Goal: Navigation & Orientation: Find specific page/section

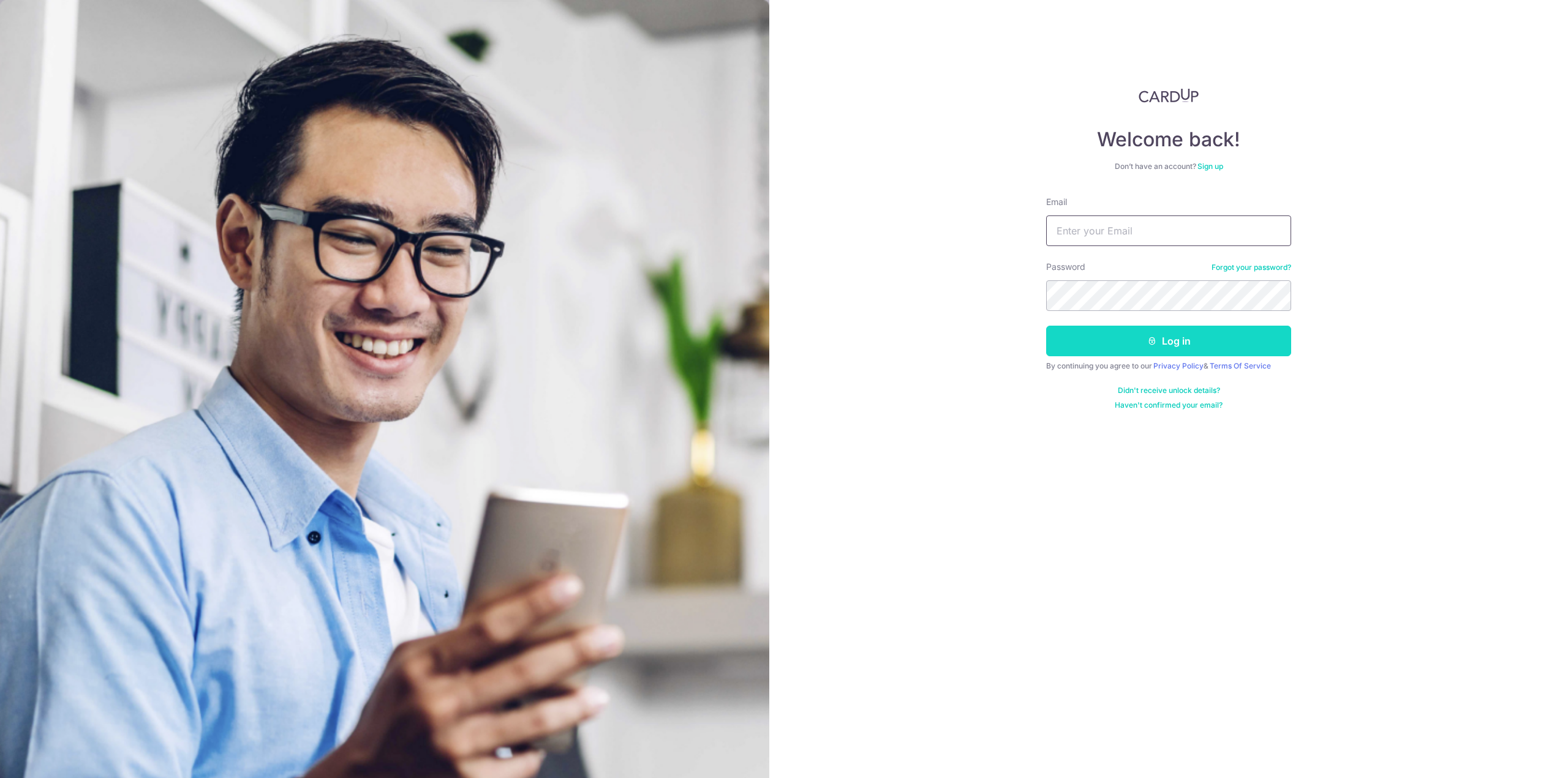
type input "[EMAIL_ADDRESS][DOMAIN_NAME]"
click at [1242, 339] on button "Log in" at bounding box center [1168, 341] width 245 height 30
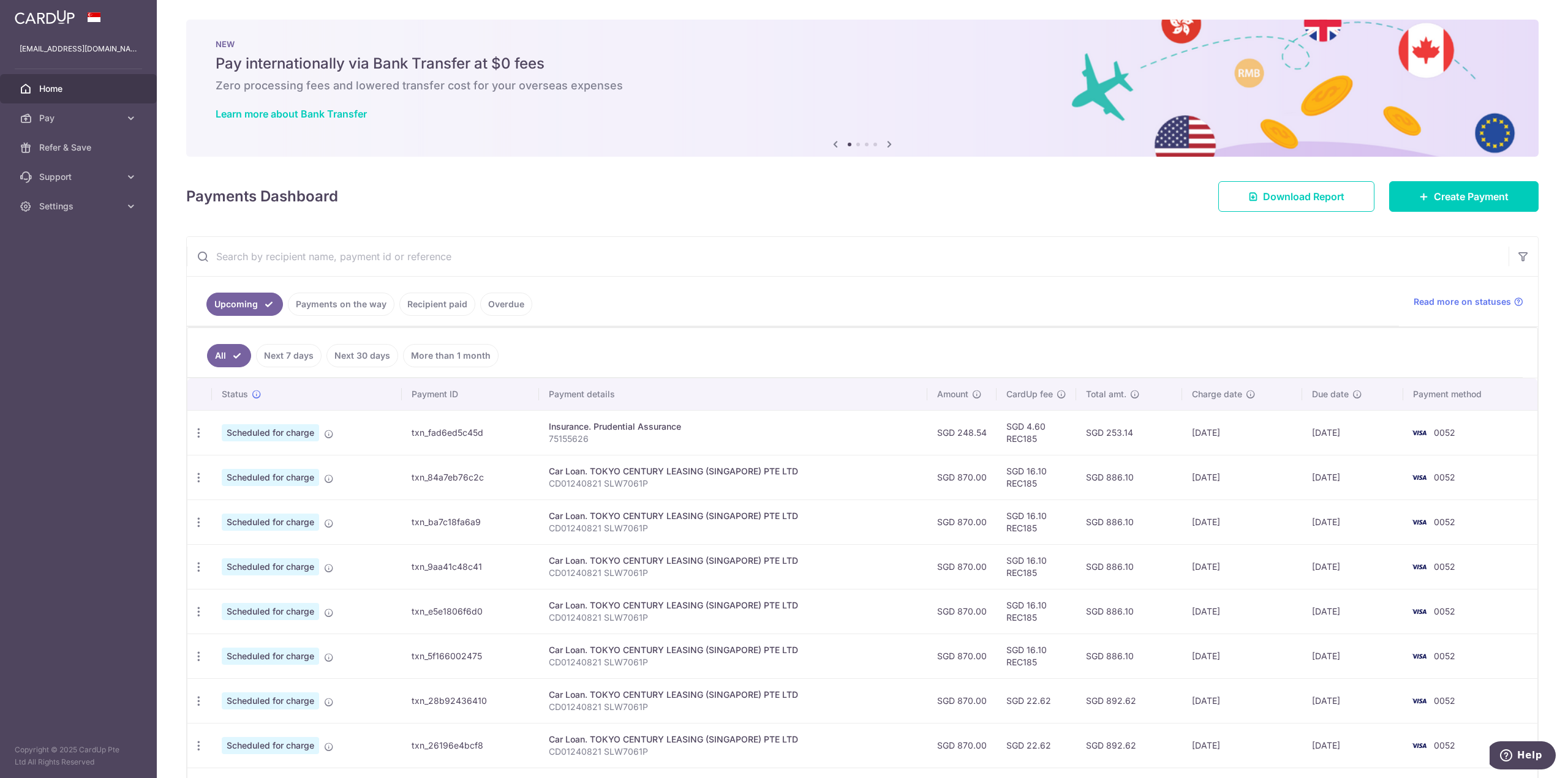
click at [32, 97] on link "Home" at bounding box center [78, 89] width 157 height 30
click at [888, 144] on icon at bounding box center [889, 144] width 14 height 15
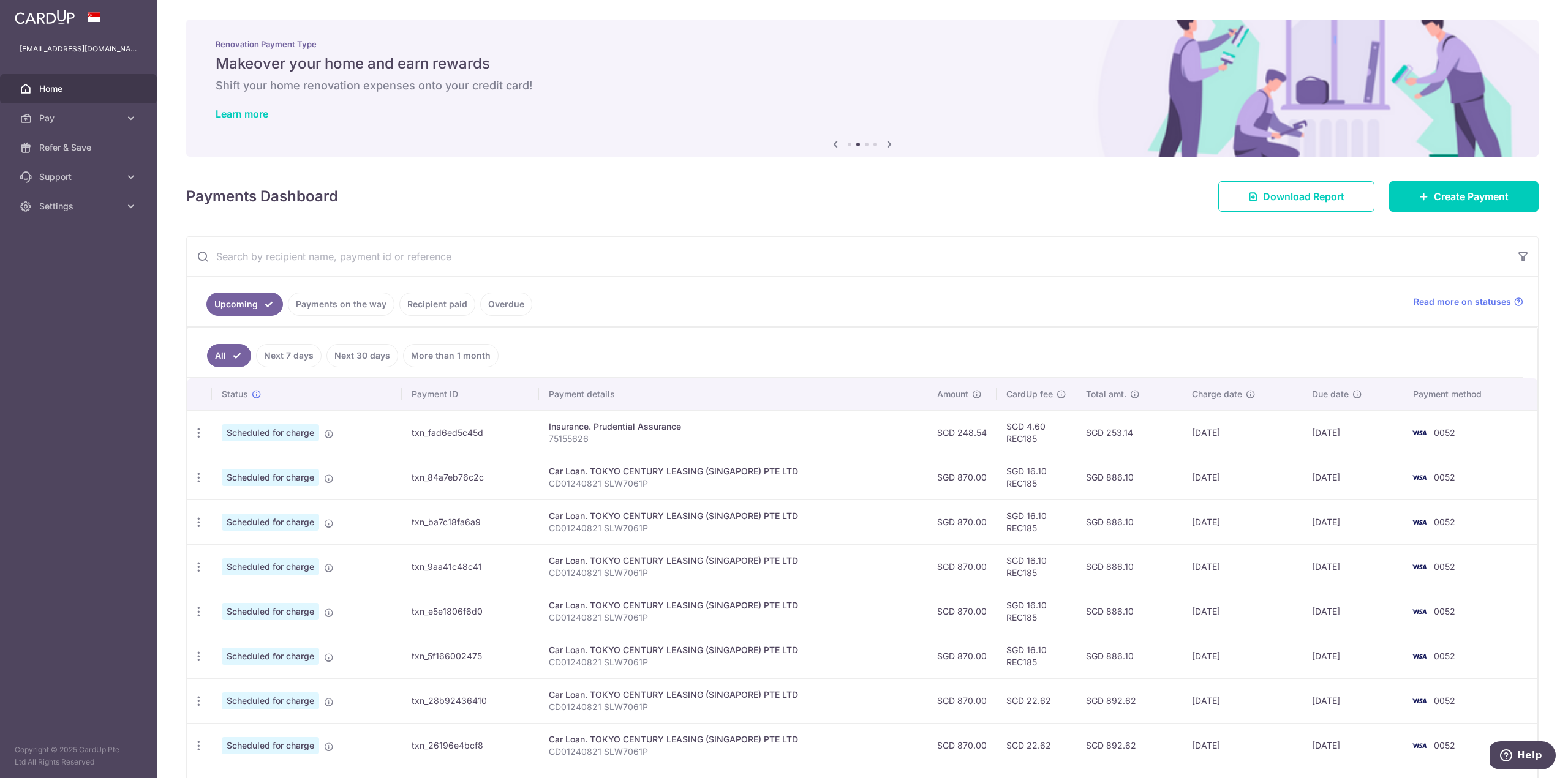
click at [887, 144] on icon at bounding box center [889, 144] width 14 height 15
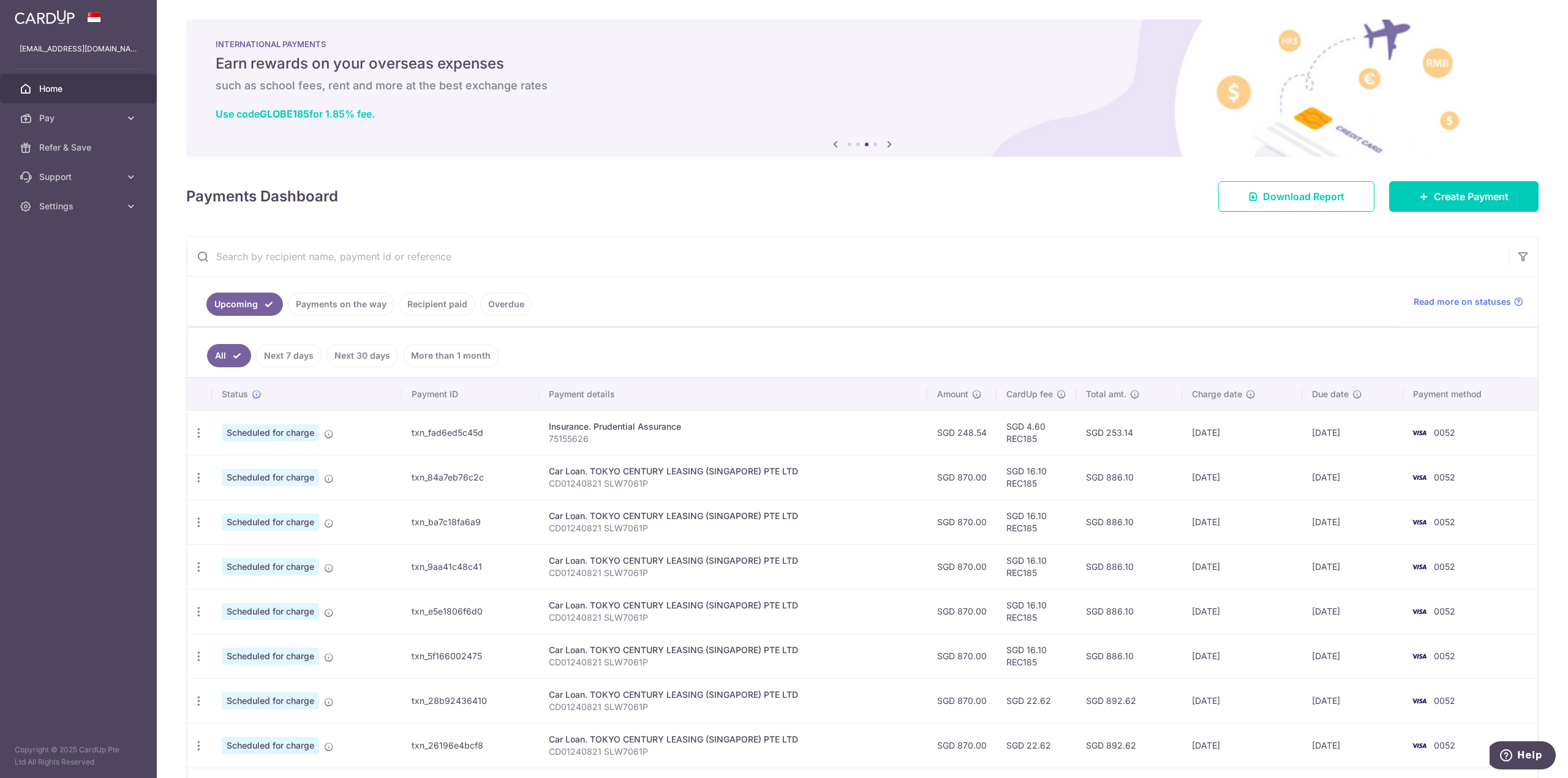
click at [887, 144] on icon at bounding box center [889, 144] width 14 height 15
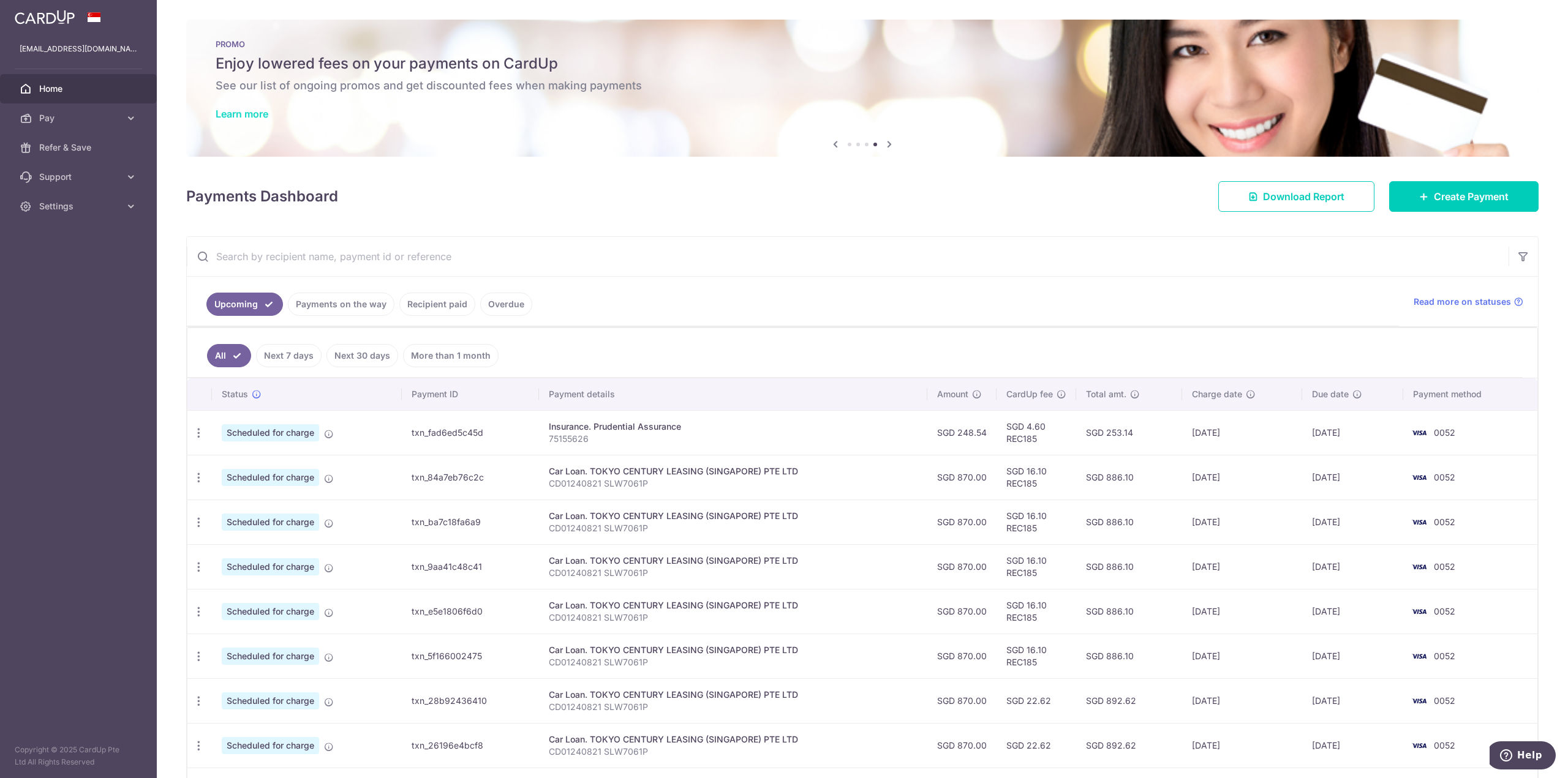
click at [256, 112] on link "Learn more" at bounding box center [242, 113] width 53 height 12
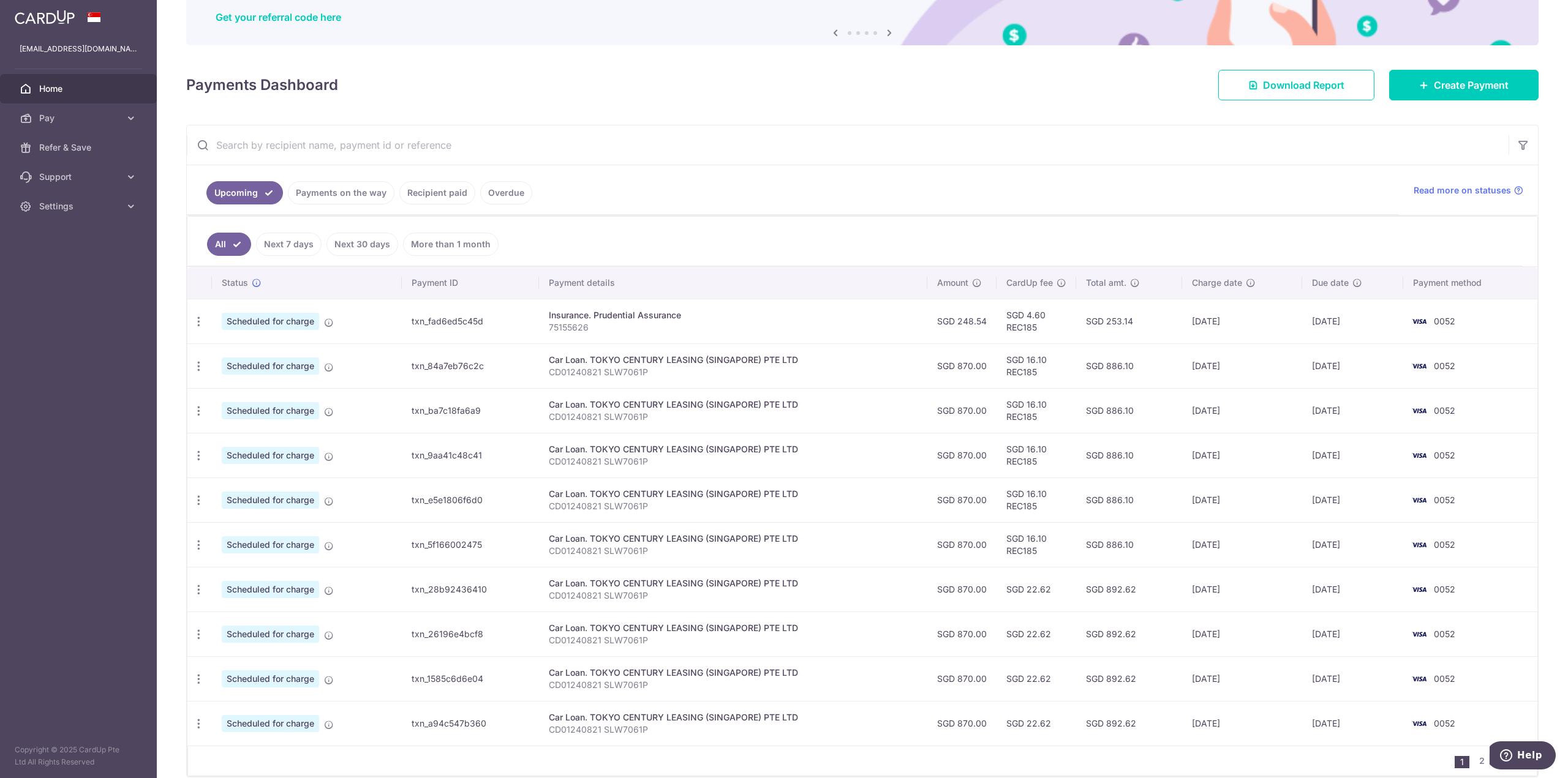
scroll to position [123, 0]
